Goal: Information Seeking & Learning: Compare options

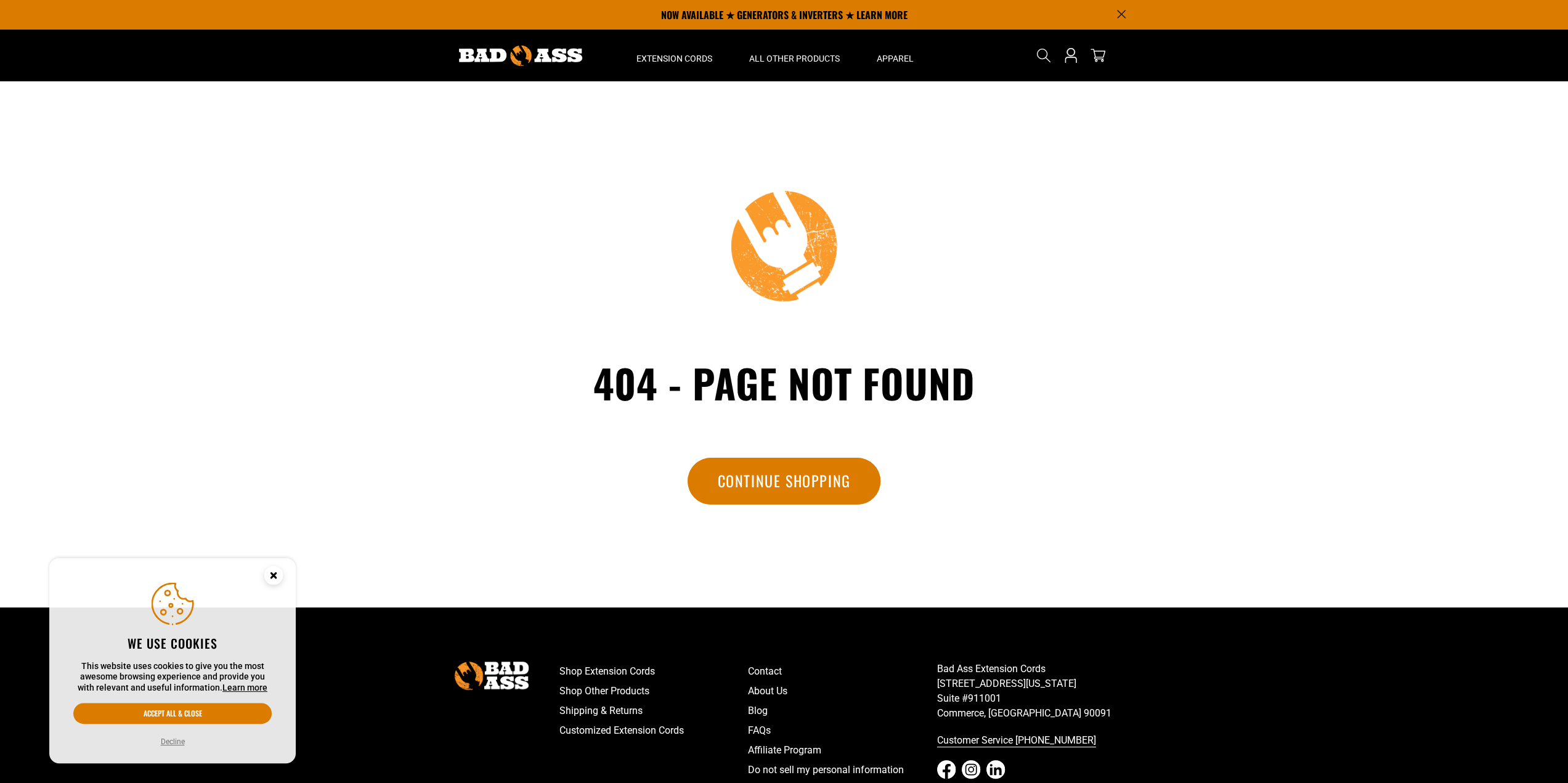
click at [533, 44] on div at bounding box center [521, 55] width 176 height 51
click at [536, 58] on img at bounding box center [521, 56] width 123 height 21
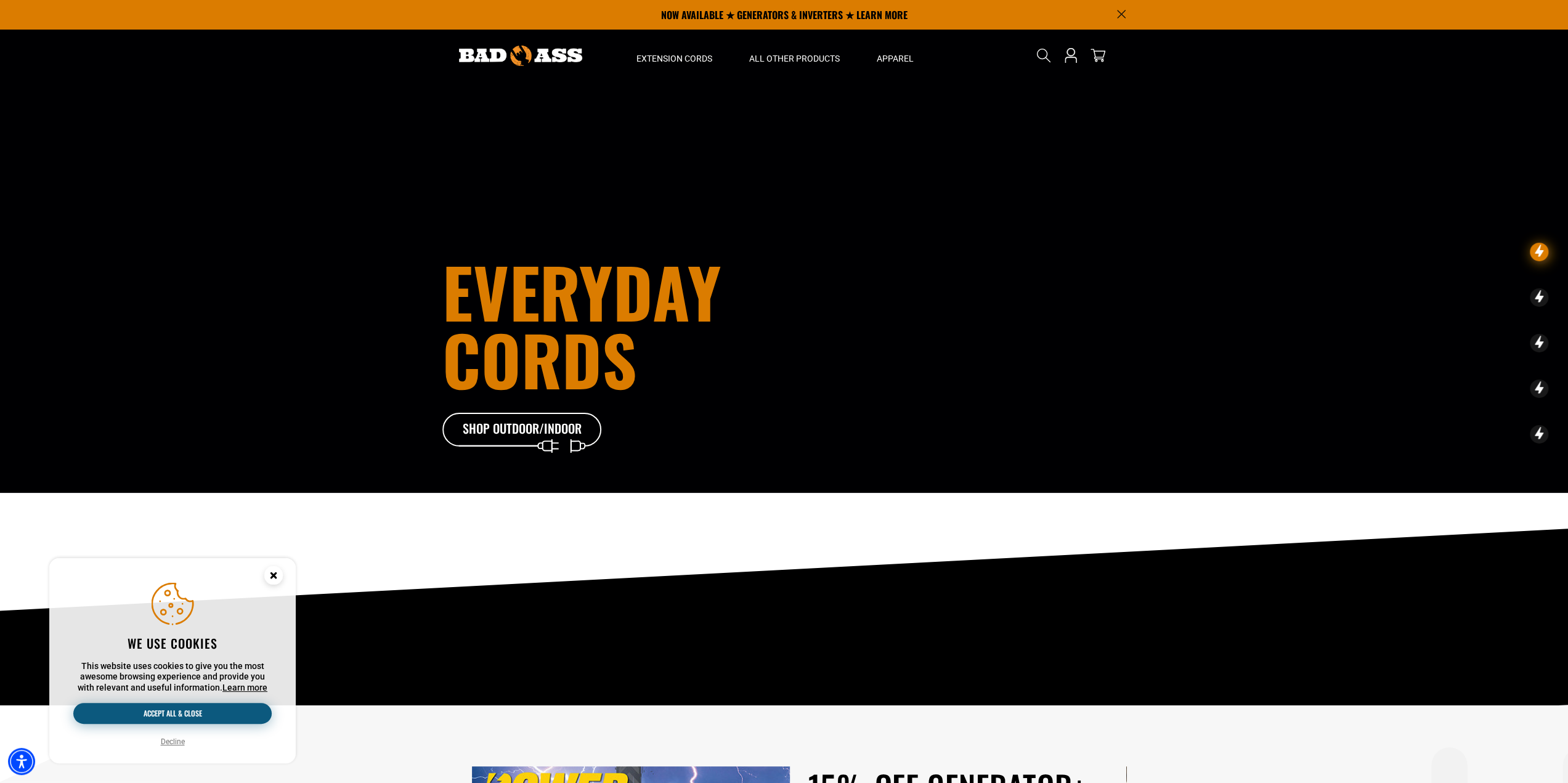
click at [182, 711] on button "Accept all & close" at bounding box center [172, 714] width 198 height 21
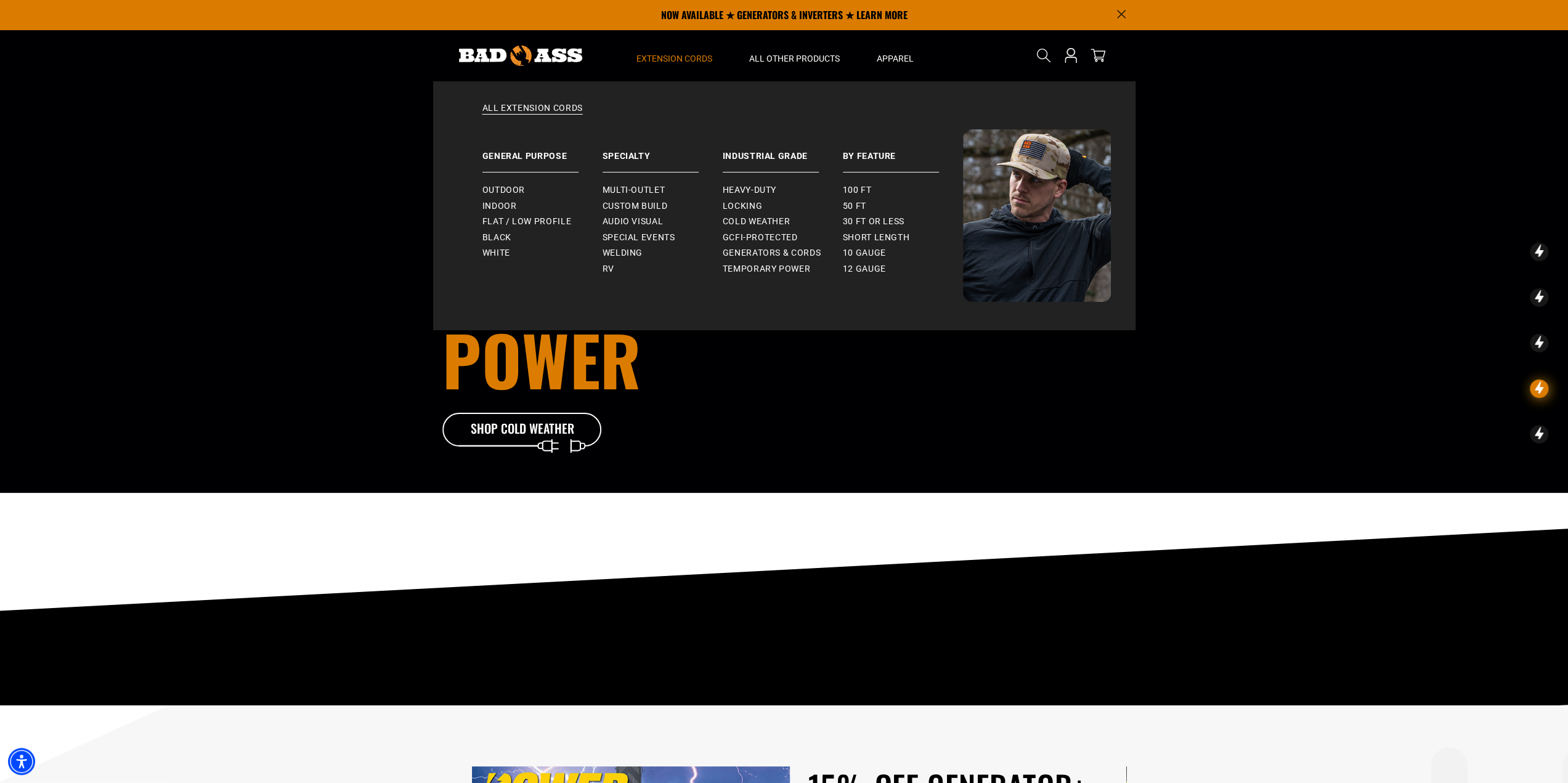
click at [681, 59] on span "Extension Cords" at bounding box center [675, 59] width 76 height 11
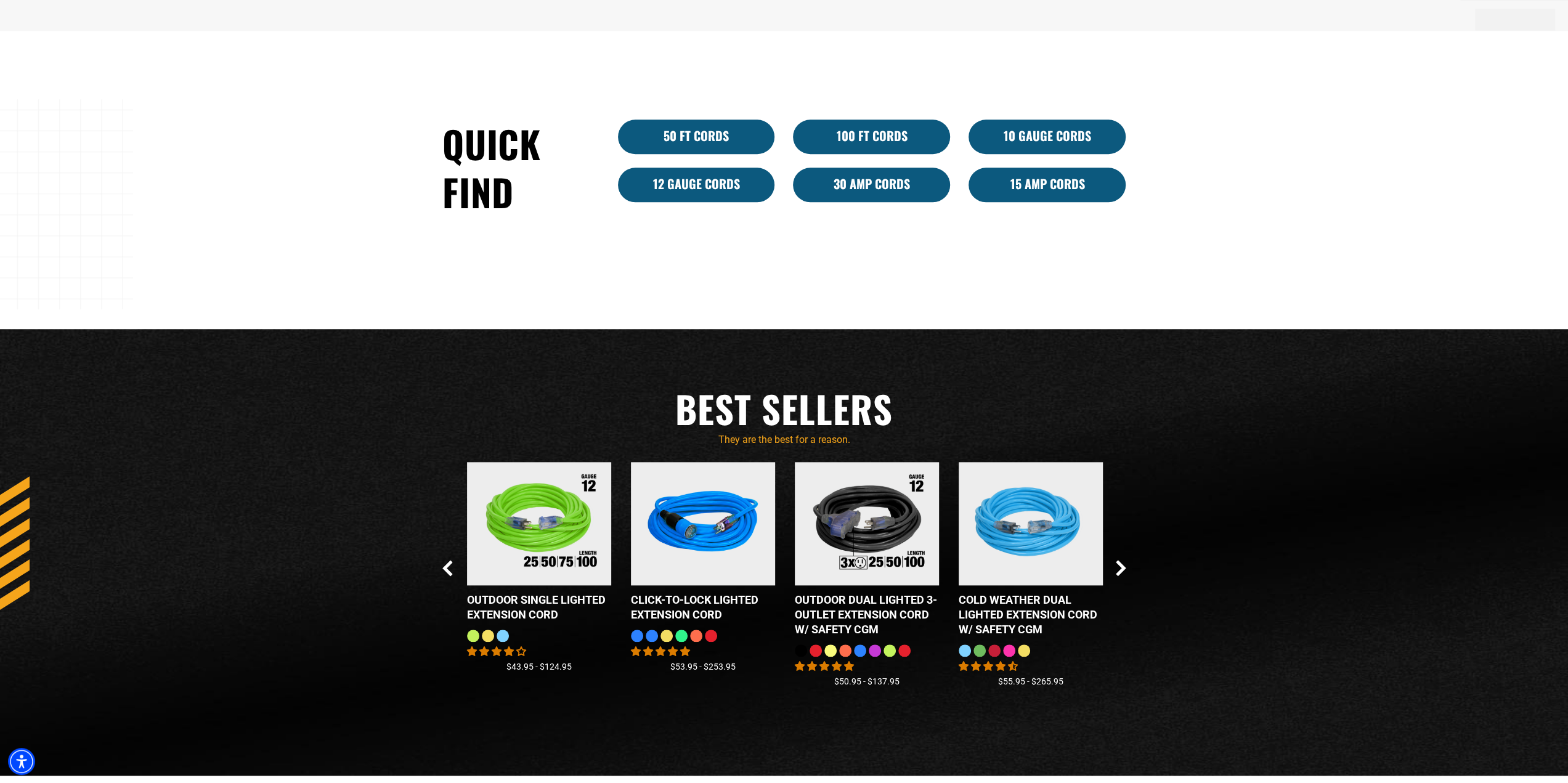
scroll to position [1041, 0]
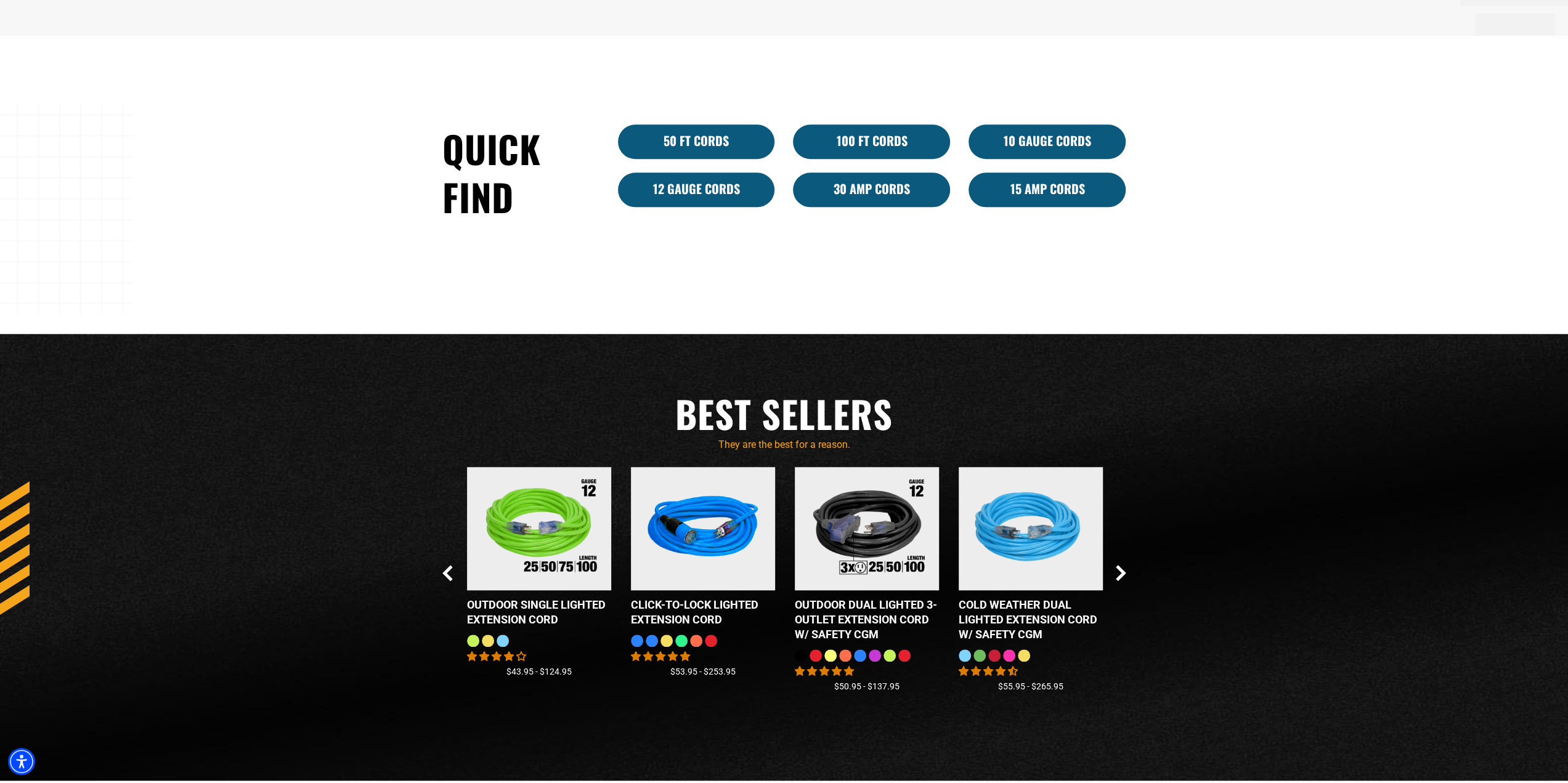
click at [713, 642] on div at bounding box center [711, 642] width 13 height 13
click at [706, 584] on img at bounding box center [702, 529] width 154 height 140
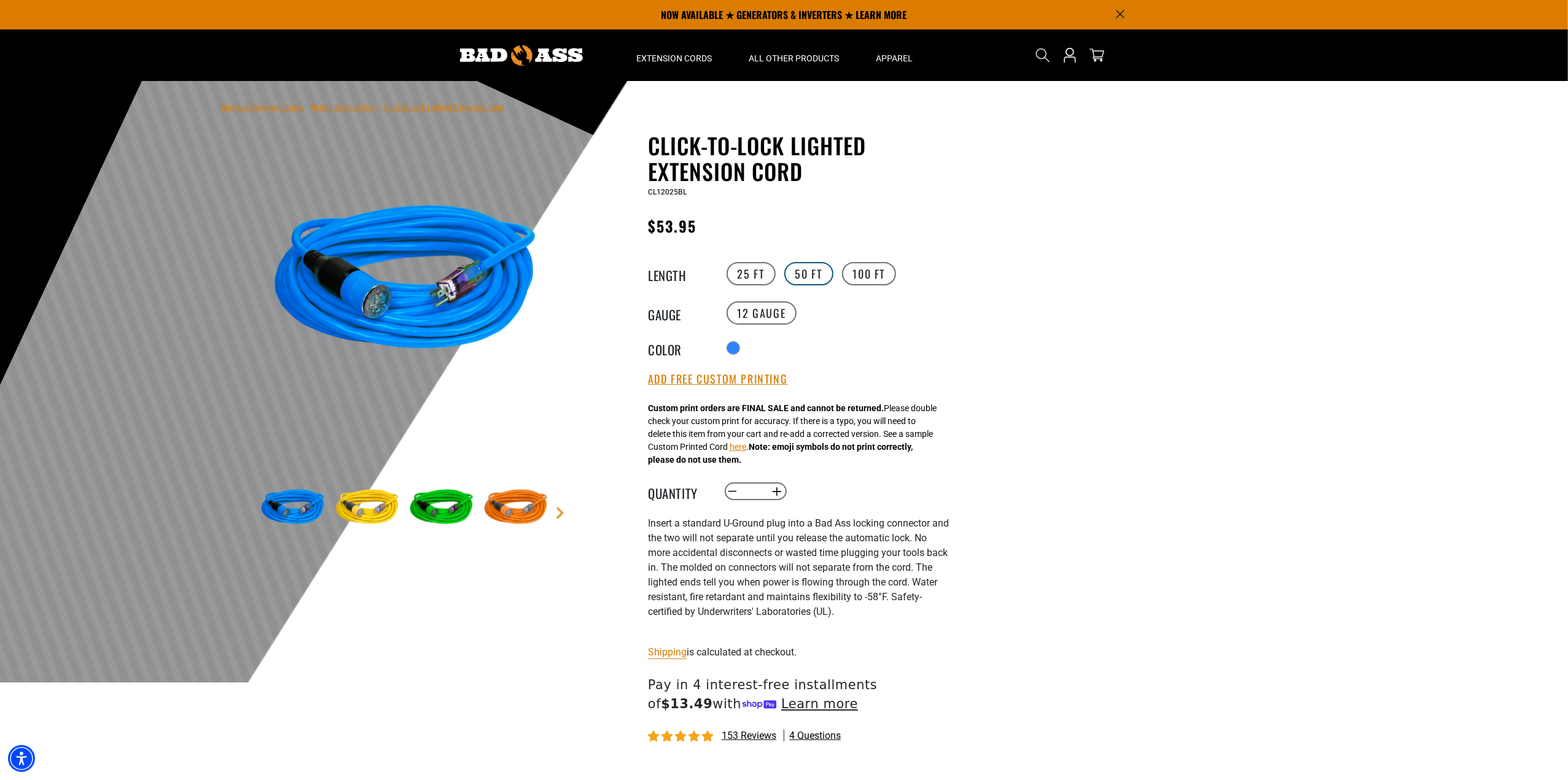
click at [821, 272] on label "50 FT" at bounding box center [809, 274] width 49 height 23
click at [874, 277] on label "100 FT" at bounding box center [869, 274] width 55 height 23
click at [850, 347] on div "products.product.variant_sold_out_or_unavailable" at bounding box center [845, 349] width 13 height 13
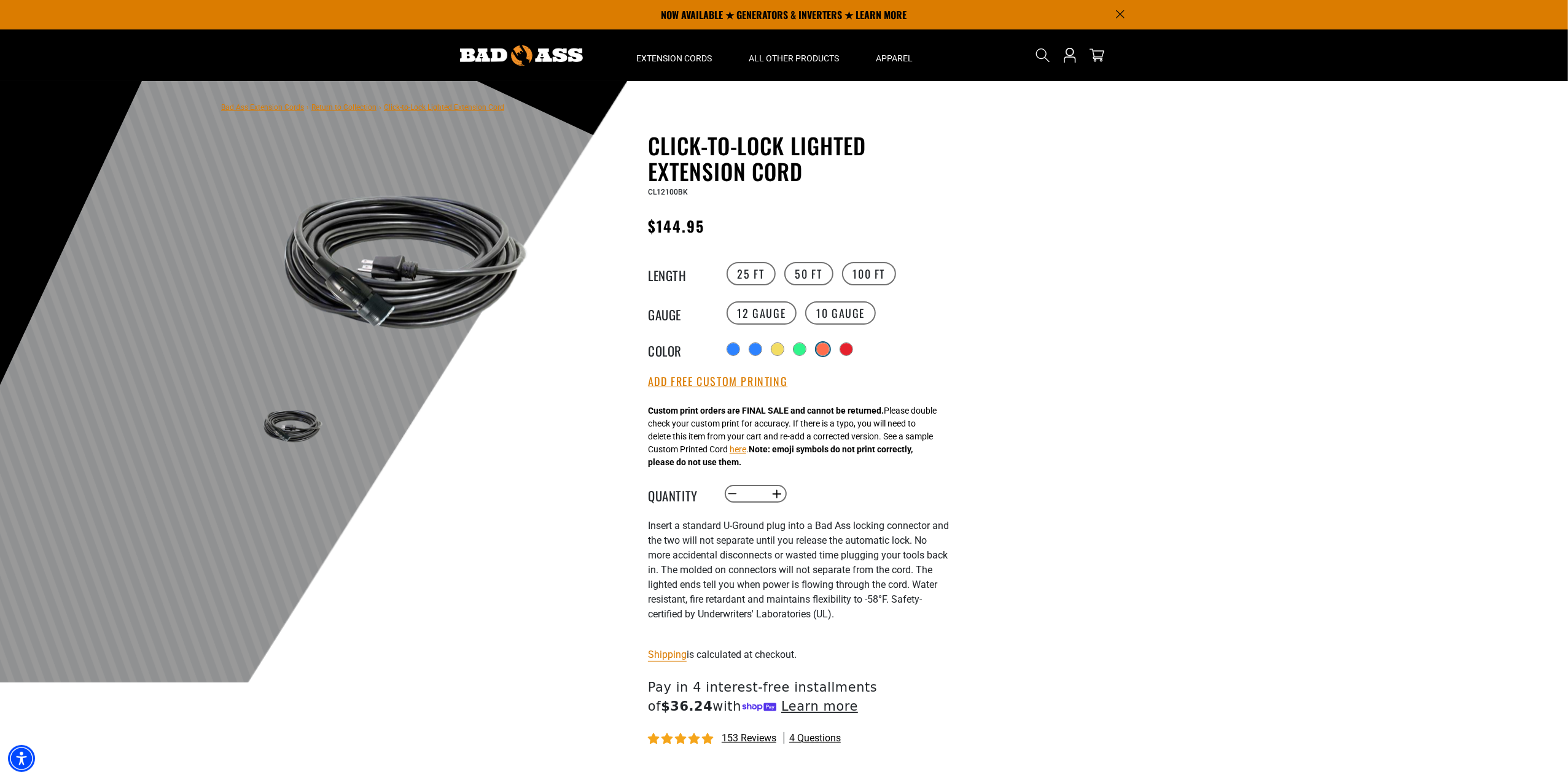
click at [823, 351] on div "products.product.variant_sold_out_or_unavailable" at bounding box center [824, 349] width 13 height 13
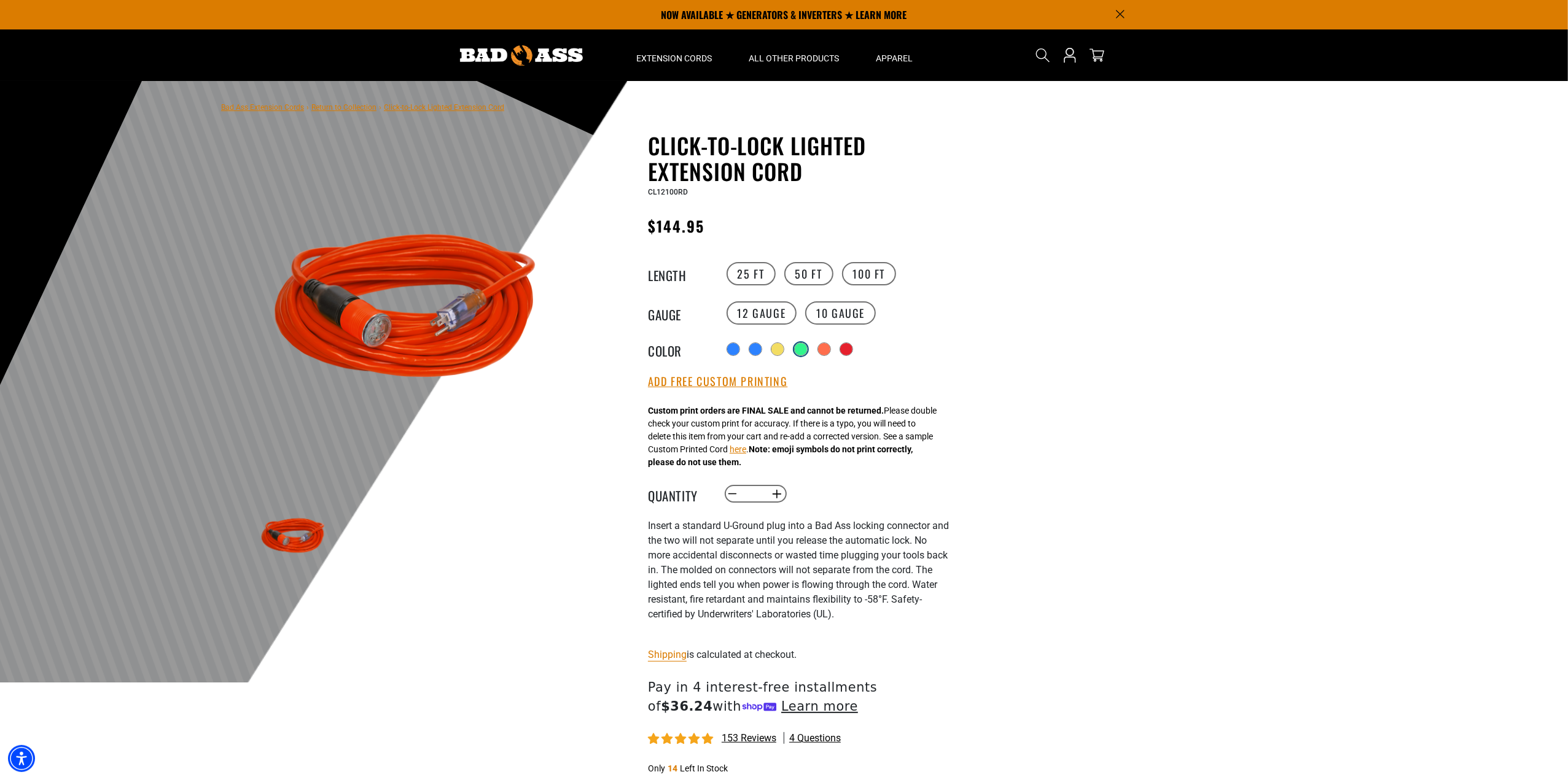
click at [802, 349] on div "products.product.variant_sold_out_or_unavailable" at bounding box center [801, 349] width 13 height 13
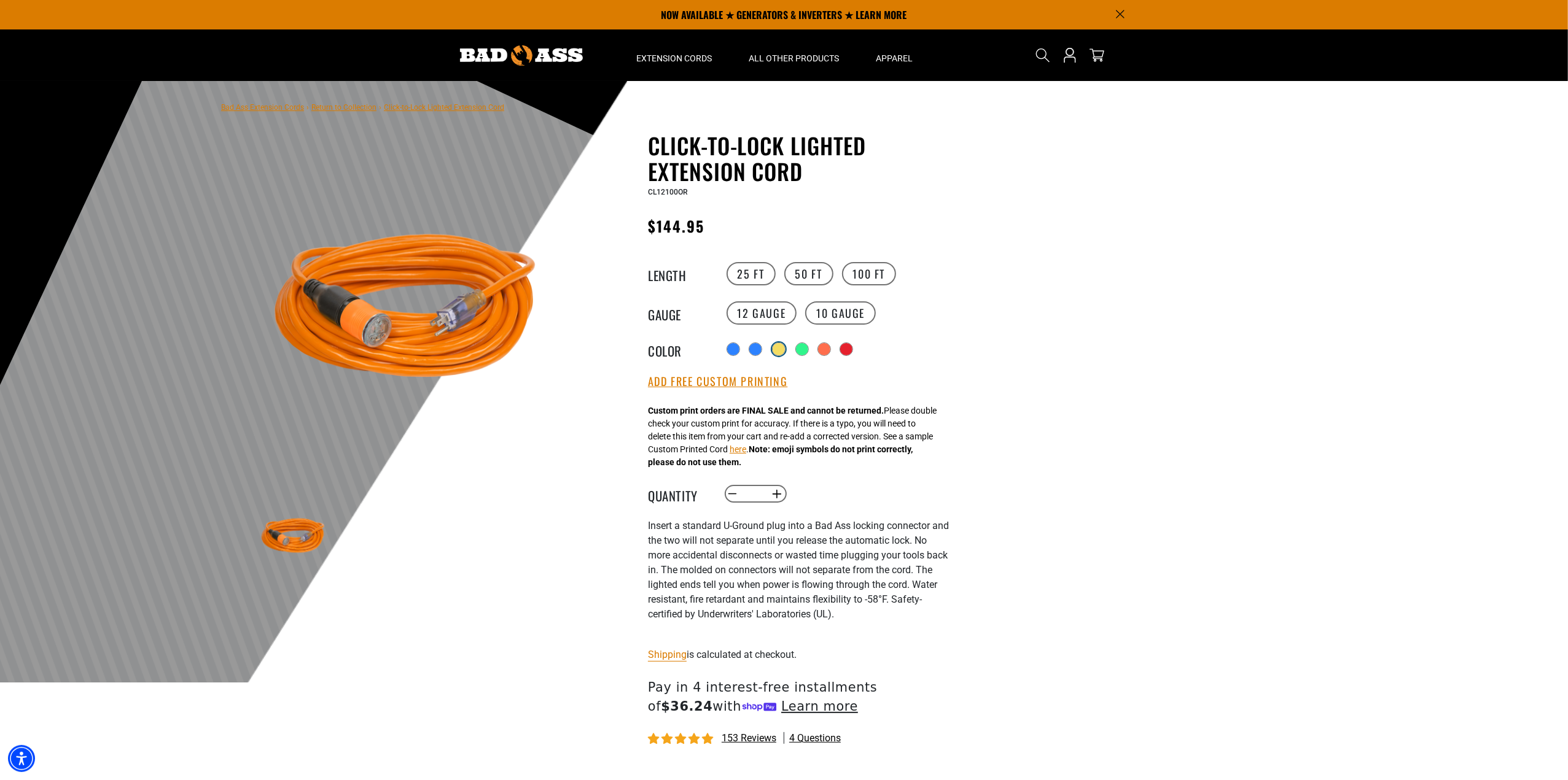
click at [775, 352] on div "products.product.variant_sold_out_or_unavailable" at bounding box center [780, 349] width 13 height 13
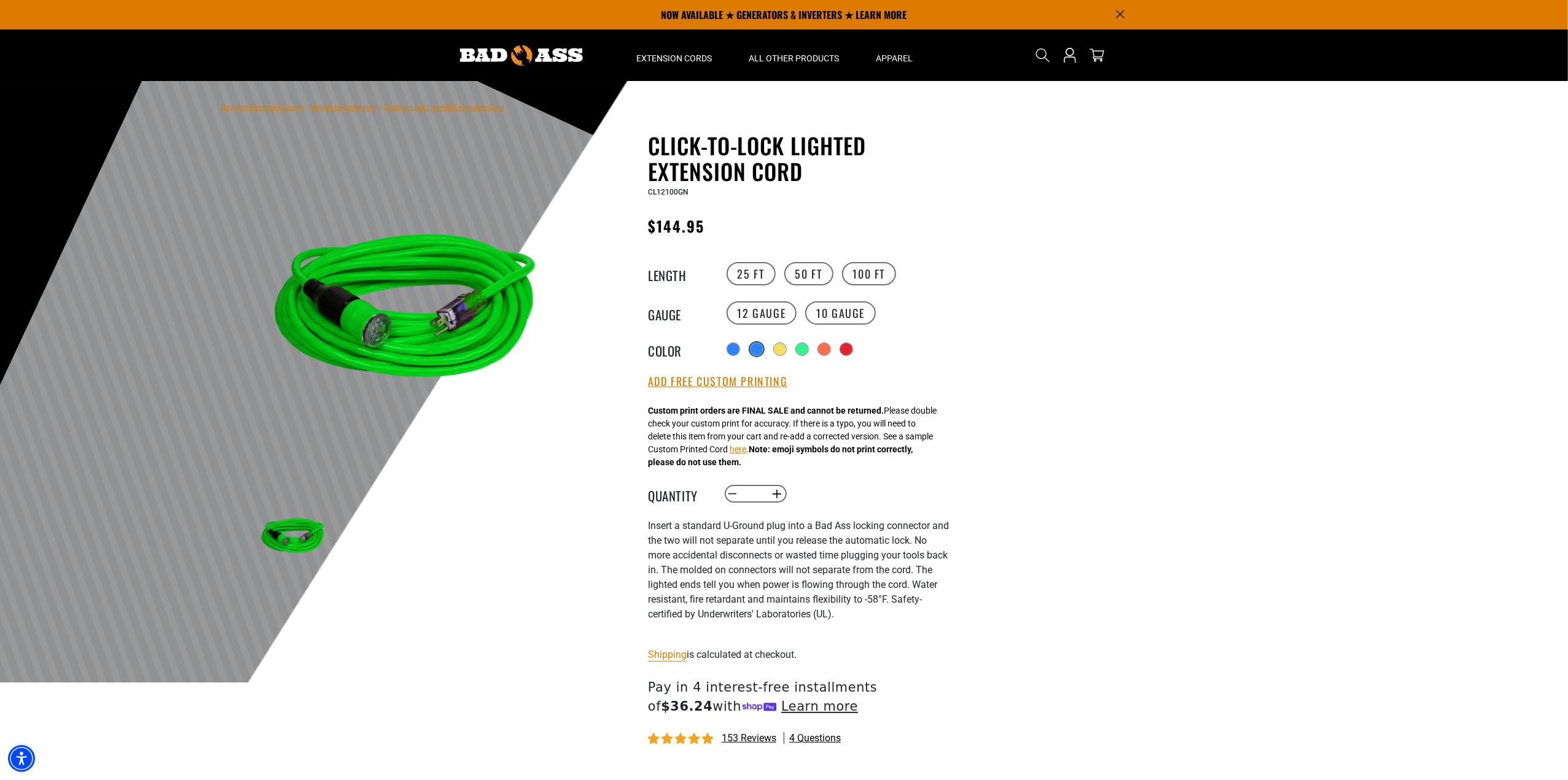
click at [754, 352] on div "products.product.variant_sold_out_or_unavailable" at bounding box center [757, 349] width 13 height 13
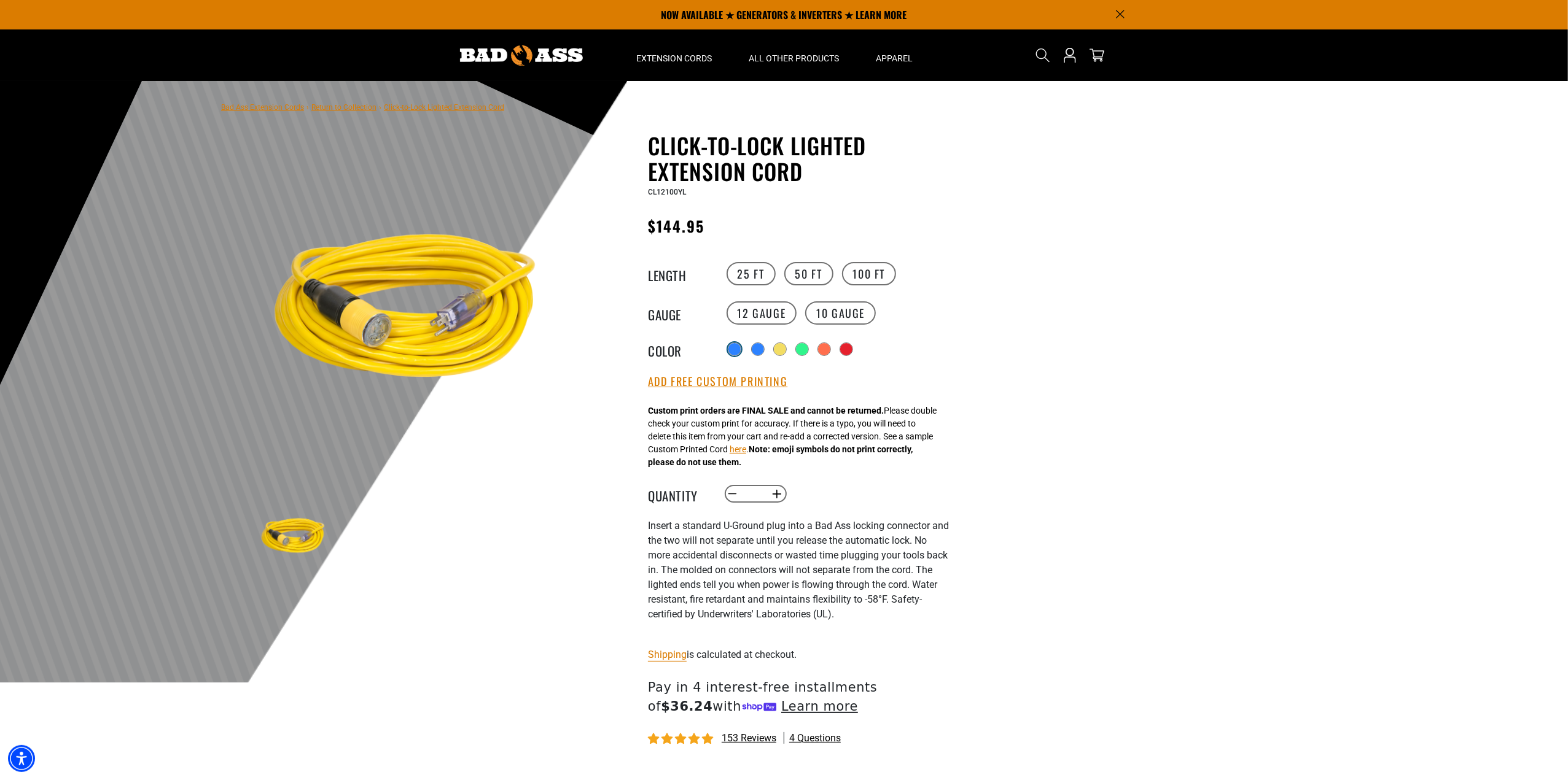
click at [736, 351] on div at bounding box center [735, 349] width 13 height 13
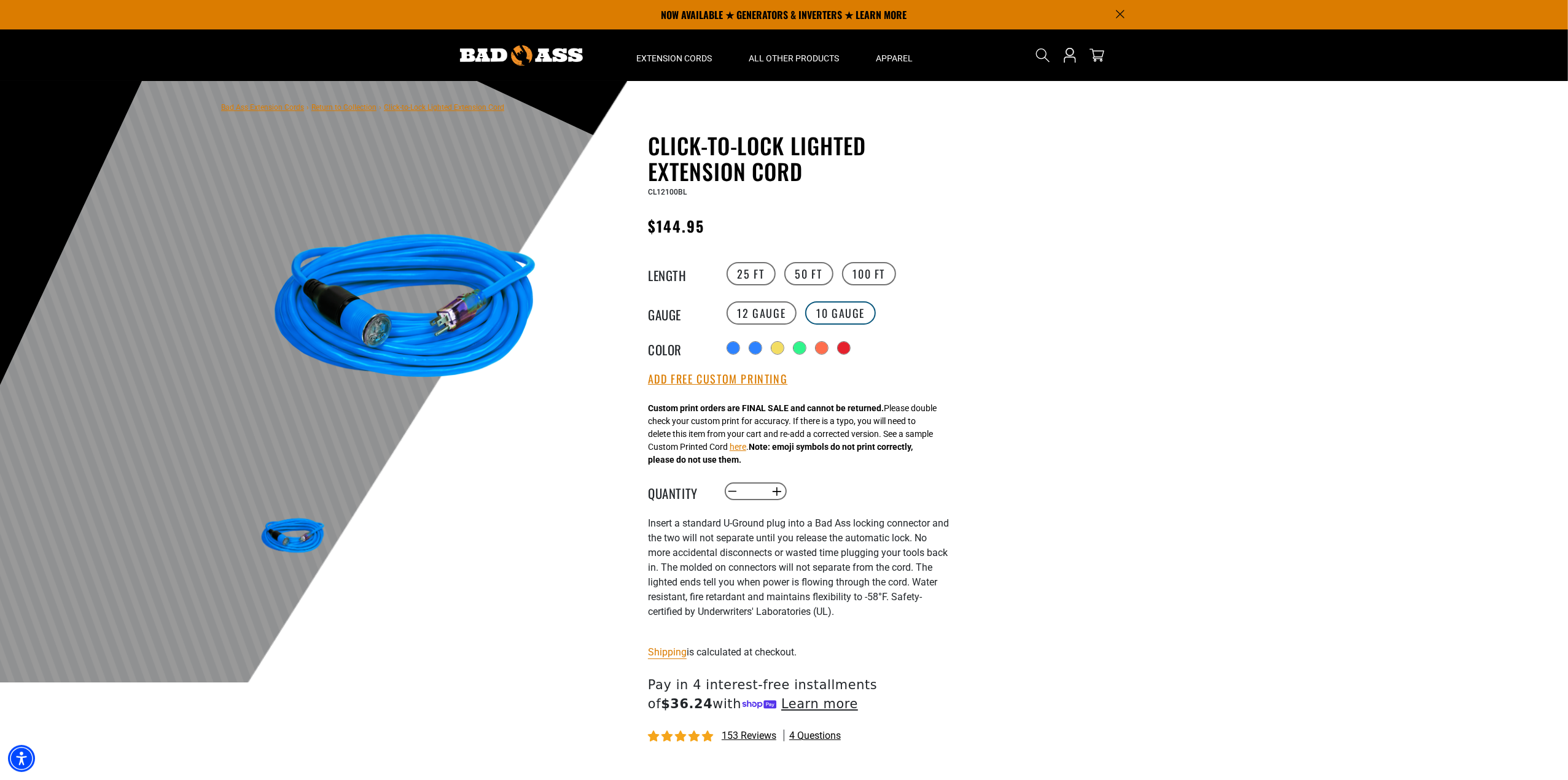
click at [848, 316] on label "10 Gauge products.product.variant_sold_out_or_unavailable" at bounding box center [841, 313] width 71 height 23
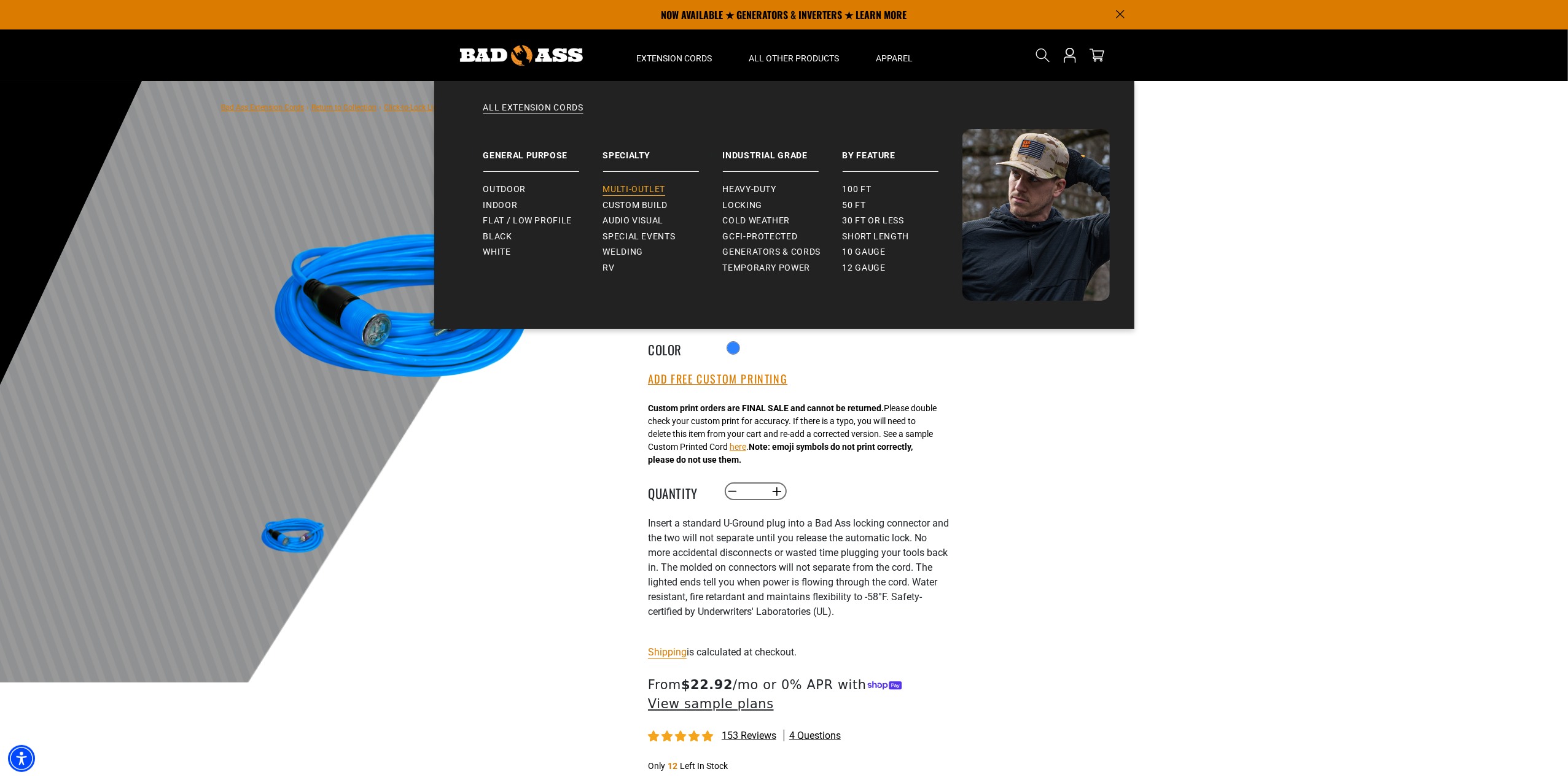
click at [630, 184] on link "Multi-Outlet" at bounding box center [663, 189] width 119 height 16
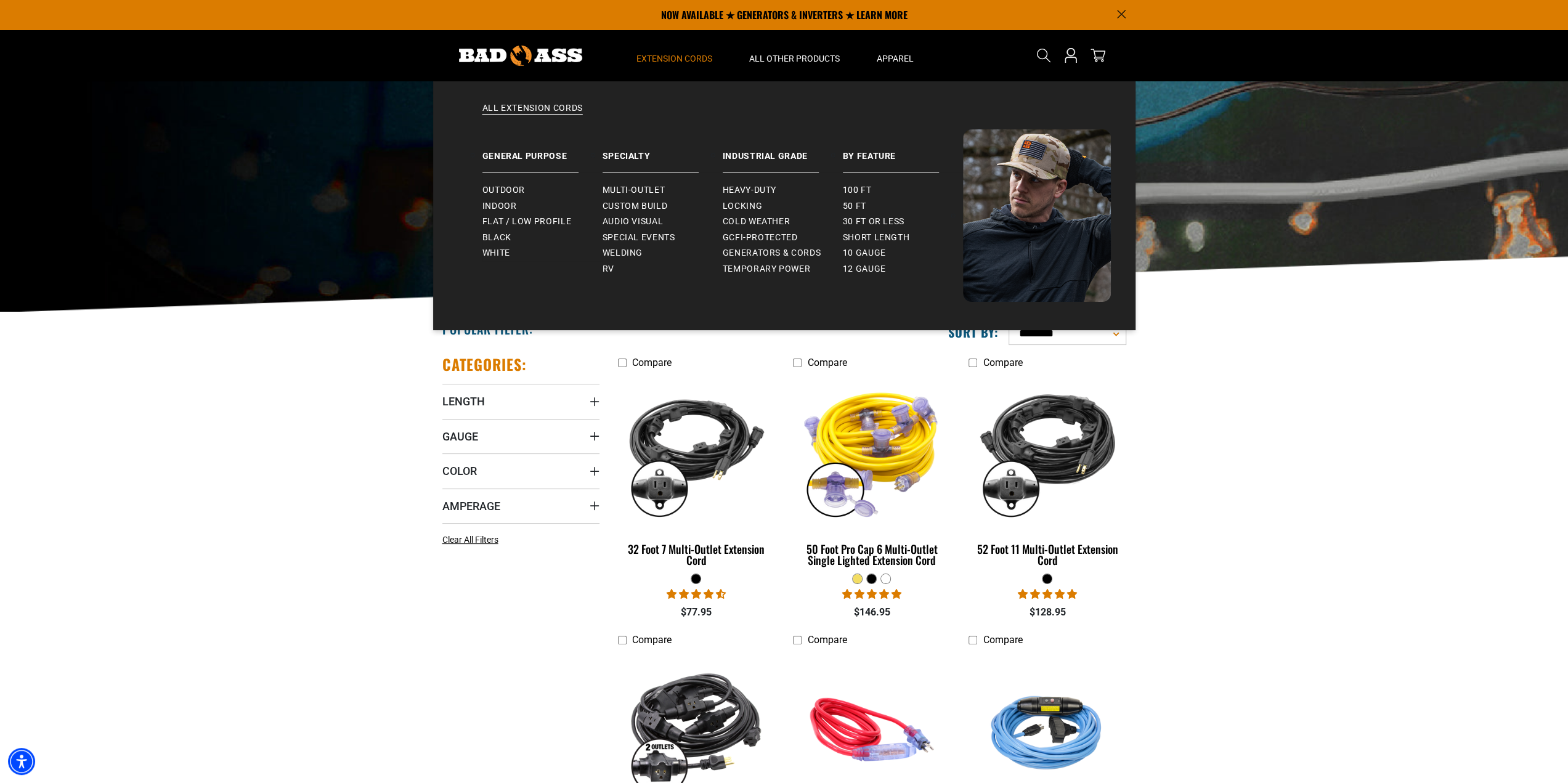
click at [668, 56] on span "Extension Cords" at bounding box center [675, 59] width 76 height 11
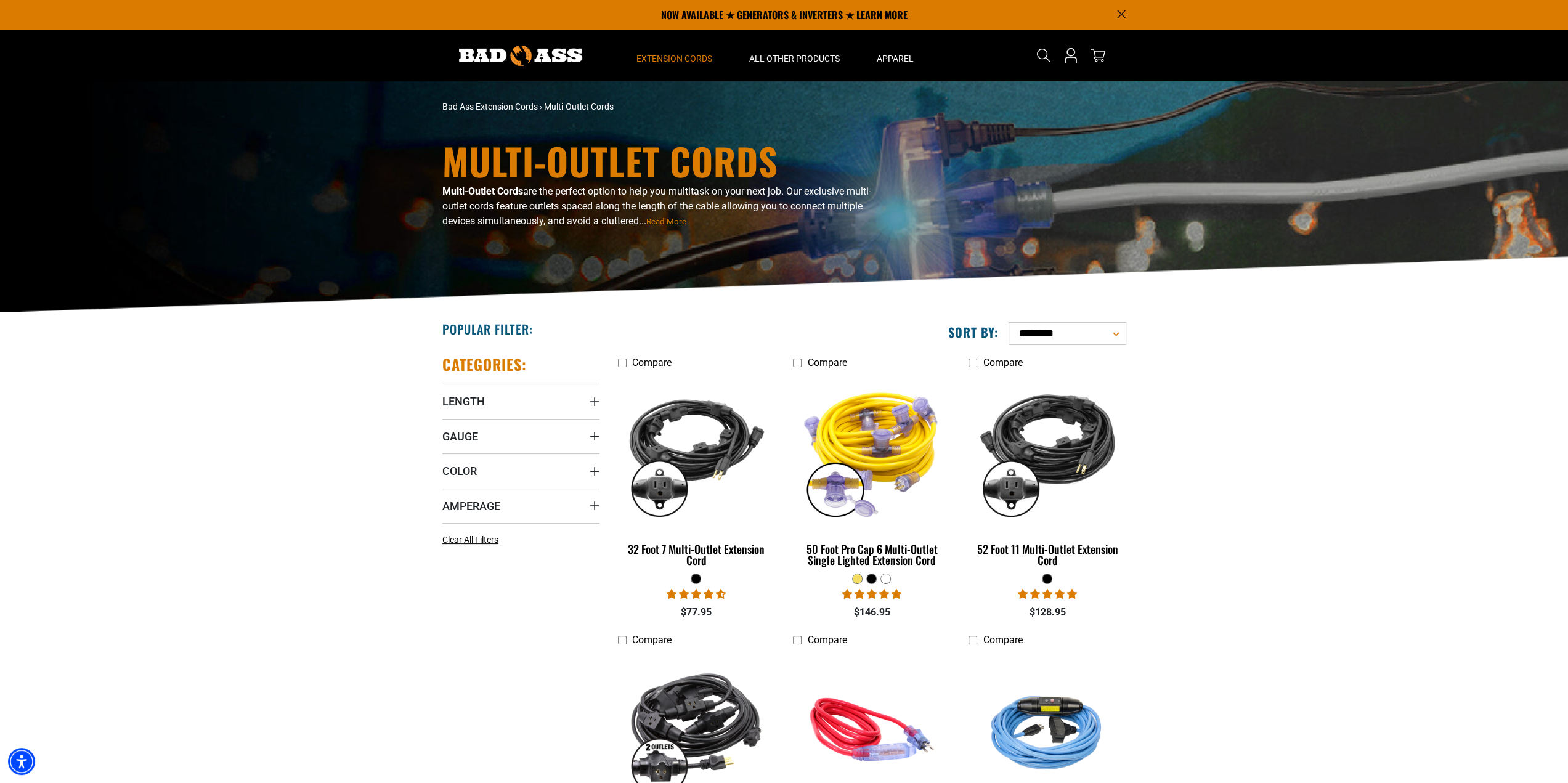
click at [668, 56] on span "Extension Cords" at bounding box center [675, 59] width 76 height 11
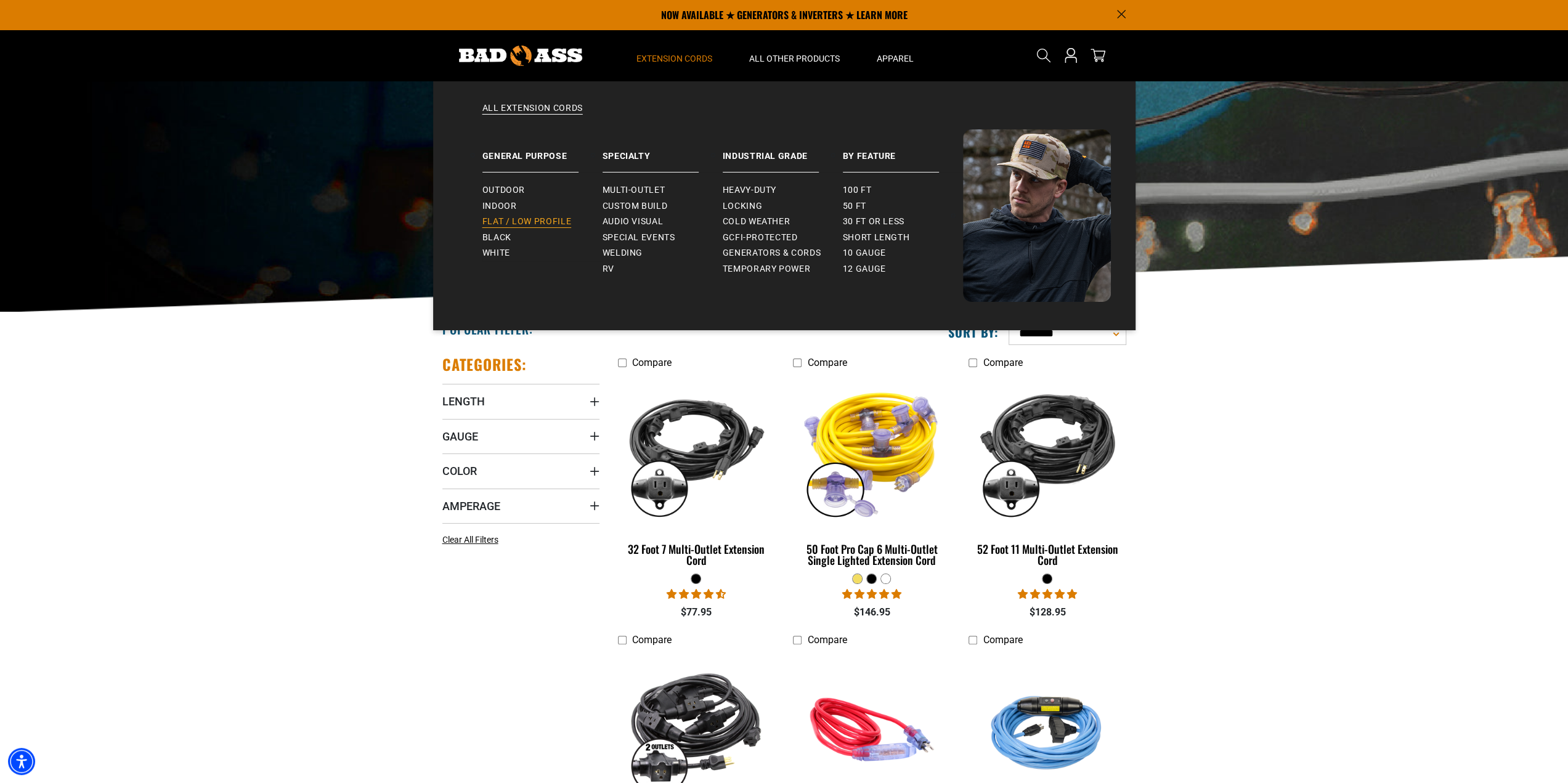
click at [557, 216] on span "Flat / Low Profile" at bounding box center [527, 222] width 89 height 11
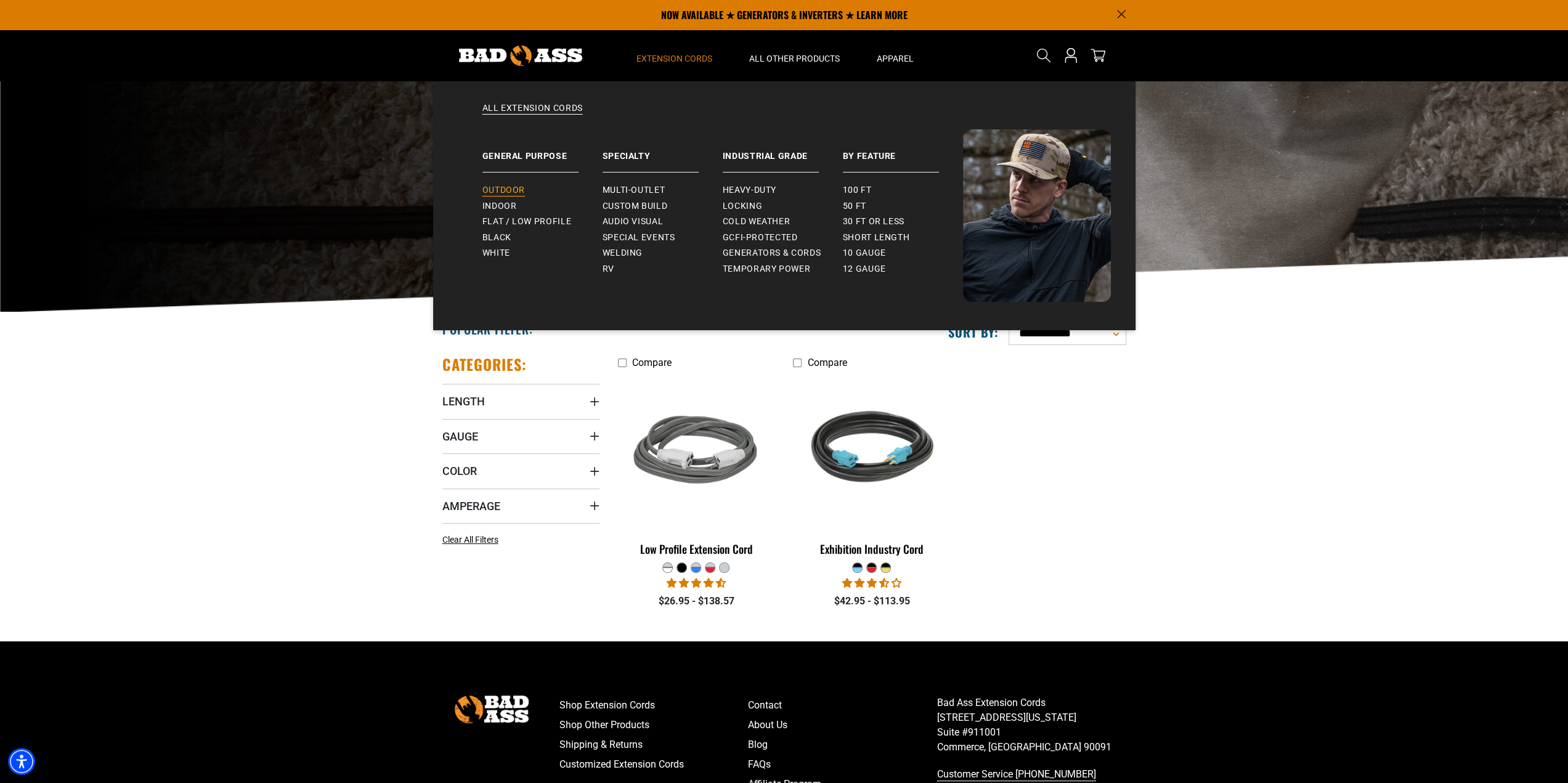
click at [509, 188] on span "Outdoor" at bounding box center [503, 190] width 42 height 11
